Goal: Transaction & Acquisition: Purchase product/service

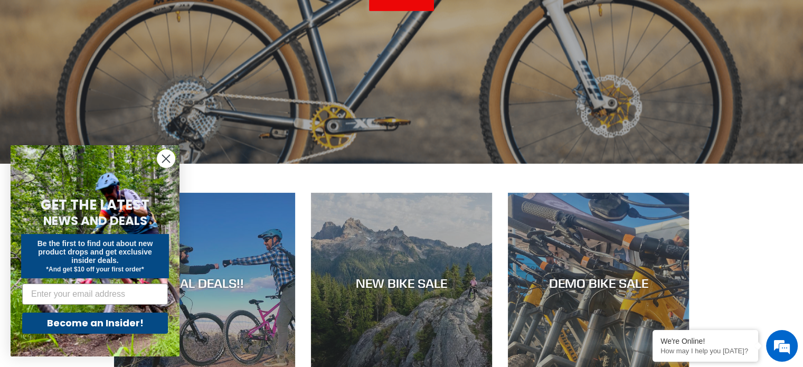
scroll to position [317, 0]
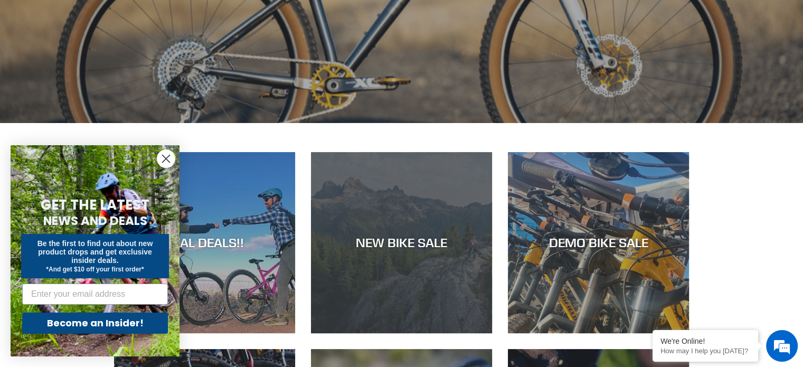
click at [367, 236] on div "NEW BIKE SALE" at bounding box center [401, 242] width 181 height 15
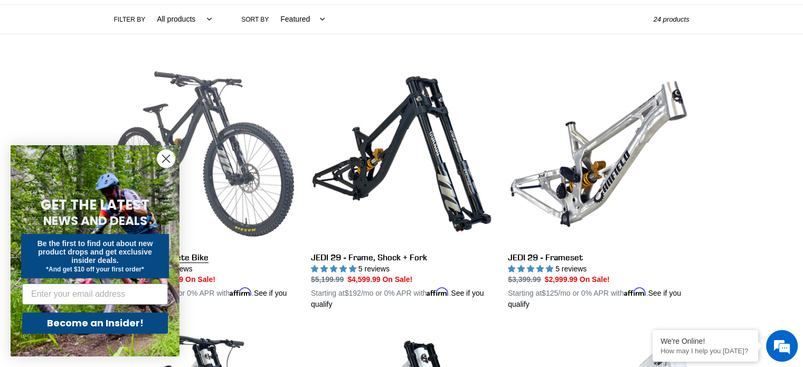
scroll to position [264, 0]
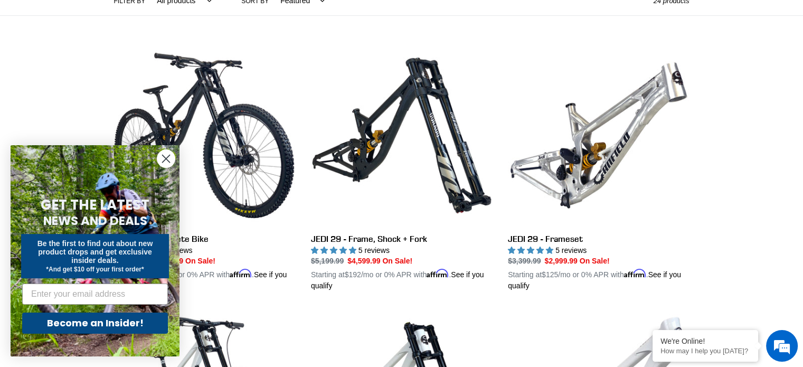
click at [166, 154] on circle "Close dialog" at bounding box center [165, 158] width 17 height 17
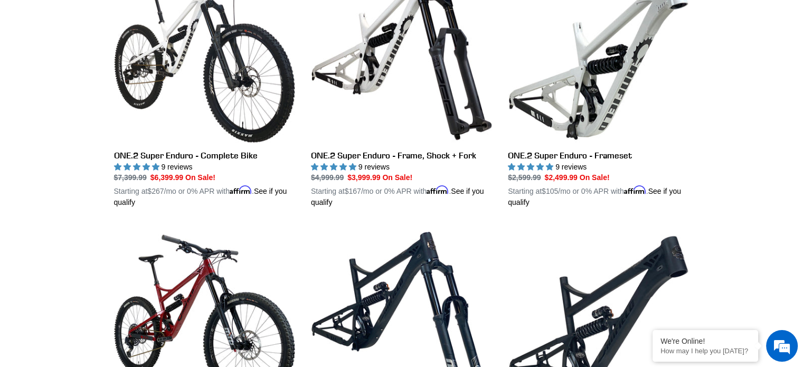
scroll to position [633, 0]
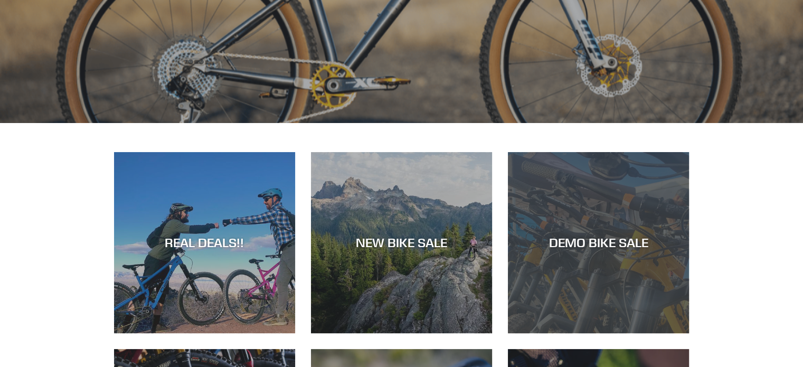
scroll to position [317, 0]
click at [614, 333] on div "DEMO BIKE SALE" at bounding box center [598, 333] width 181 height 0
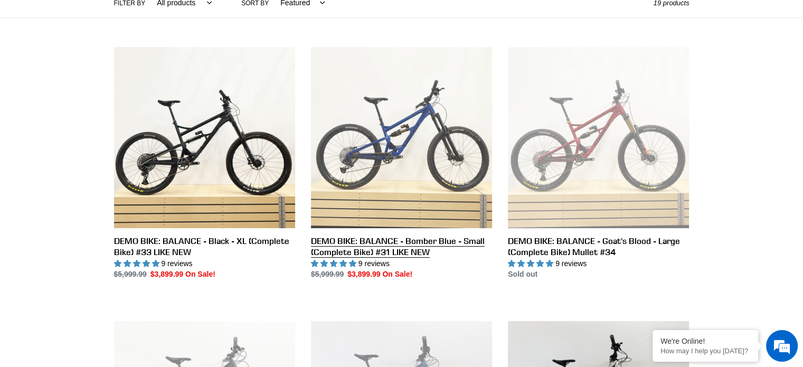
scroll to position [264, 0]
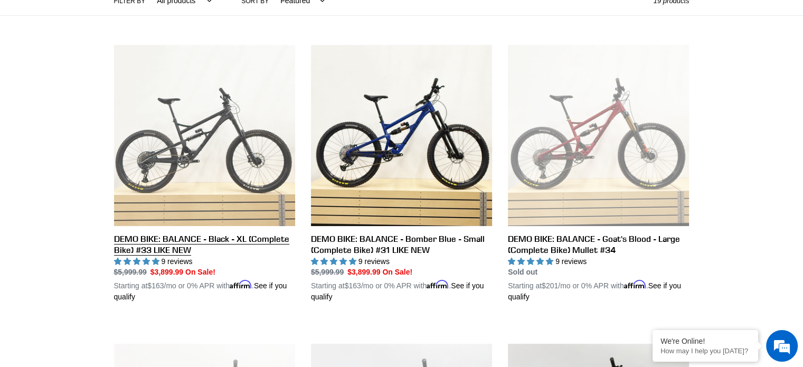
click at [166, 236] on link "DEMO BIKE: BALANCE - Black - XL (Complete Bike) #33 LIKE NEW" at bounding box center [204, 174] width 181 height 258
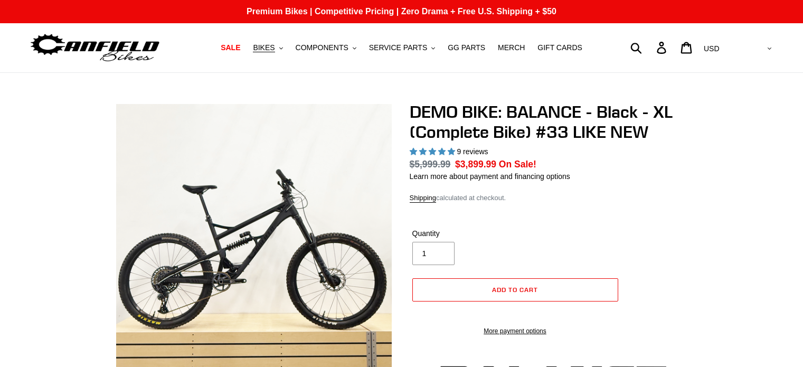
select select "highest-rating"
